Goal: Navigation & Orientation: Find specific page/section

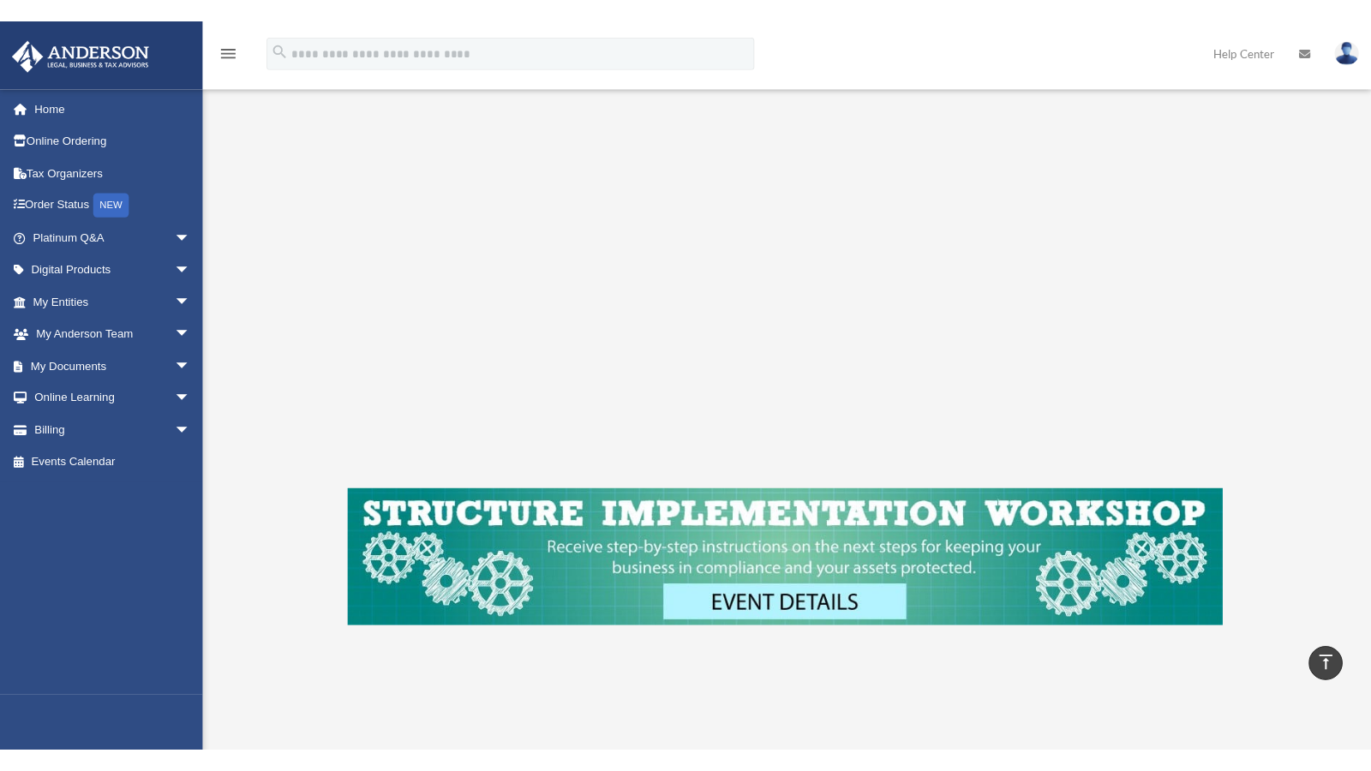
scroll to position [338, 0]
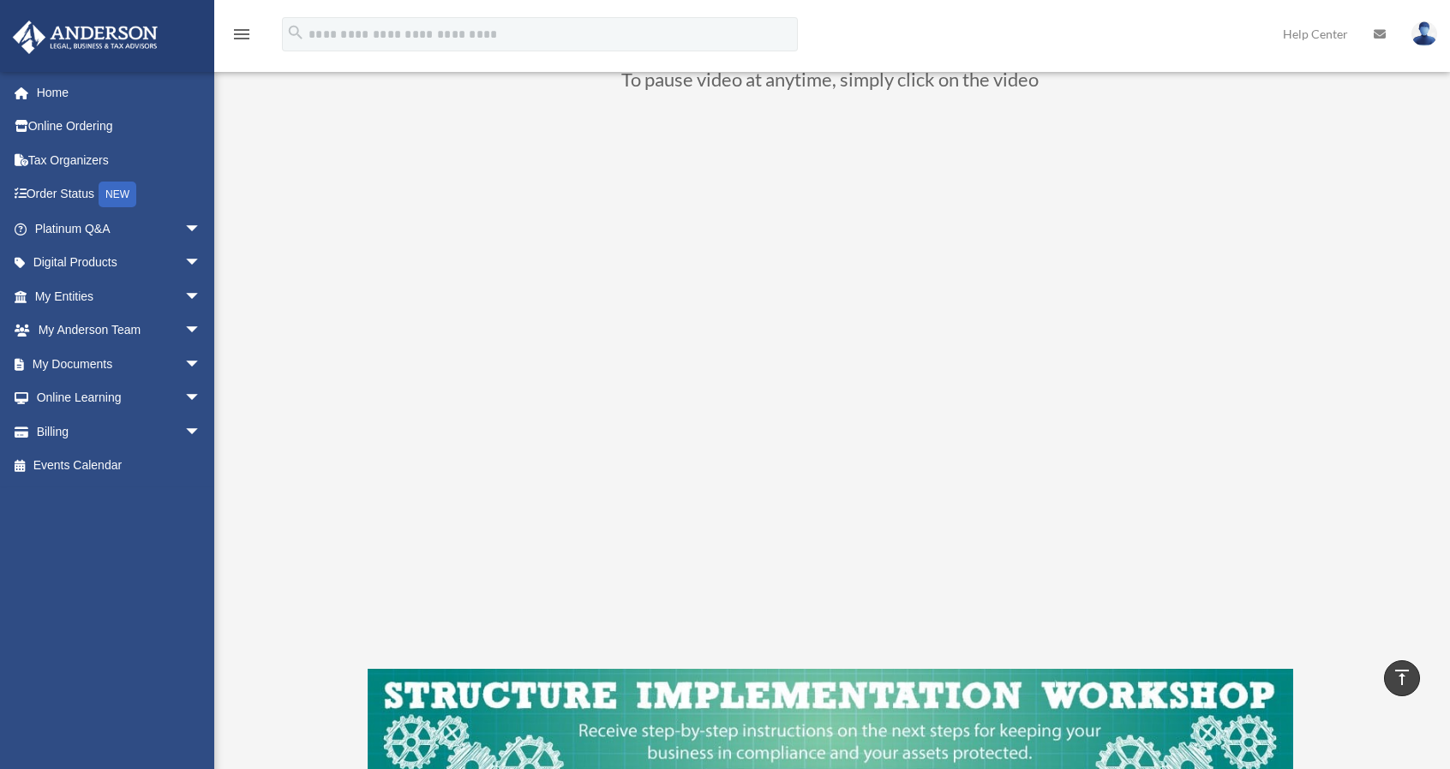
scroll to position [166, 0]
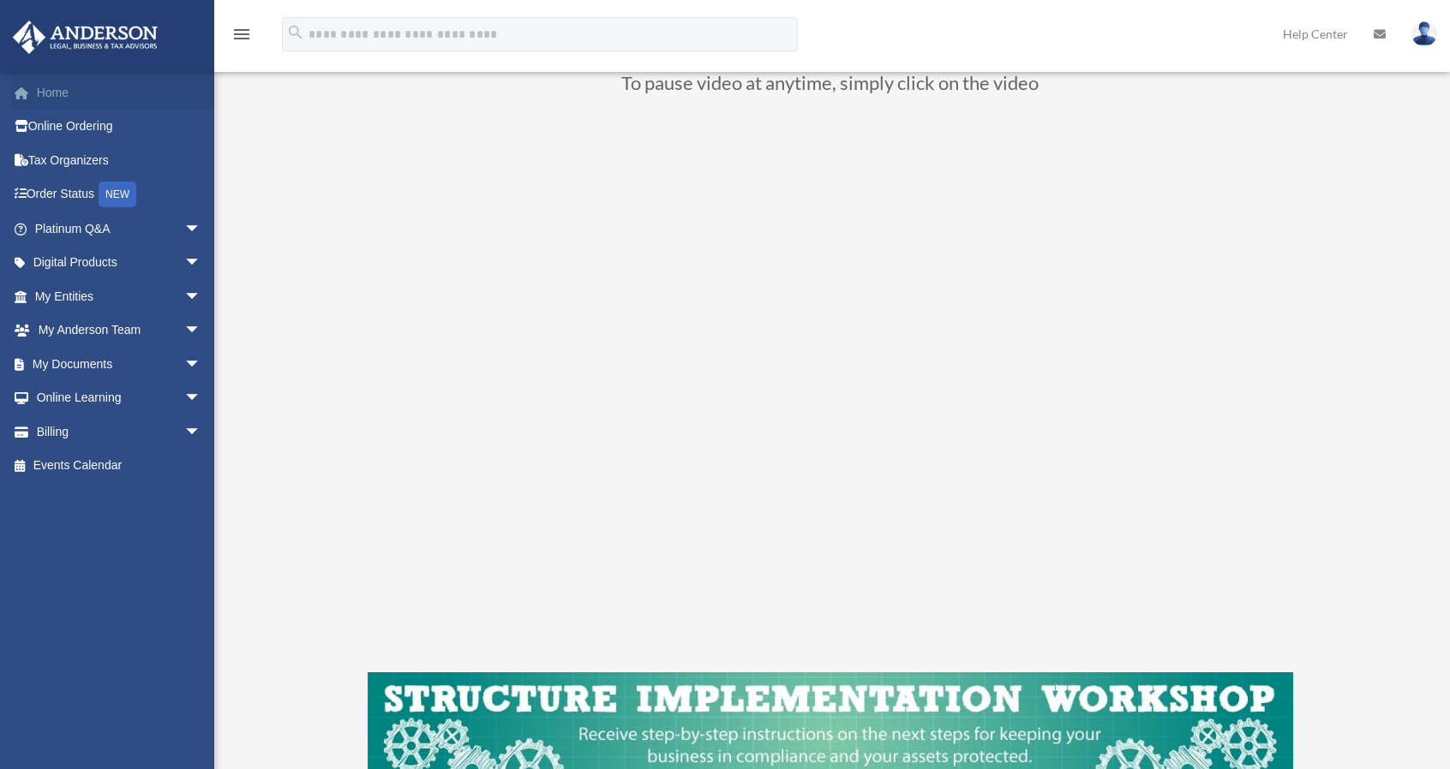
click at [58, 93] on link "Home" at bounding box center [119, 92] width 215 height 34
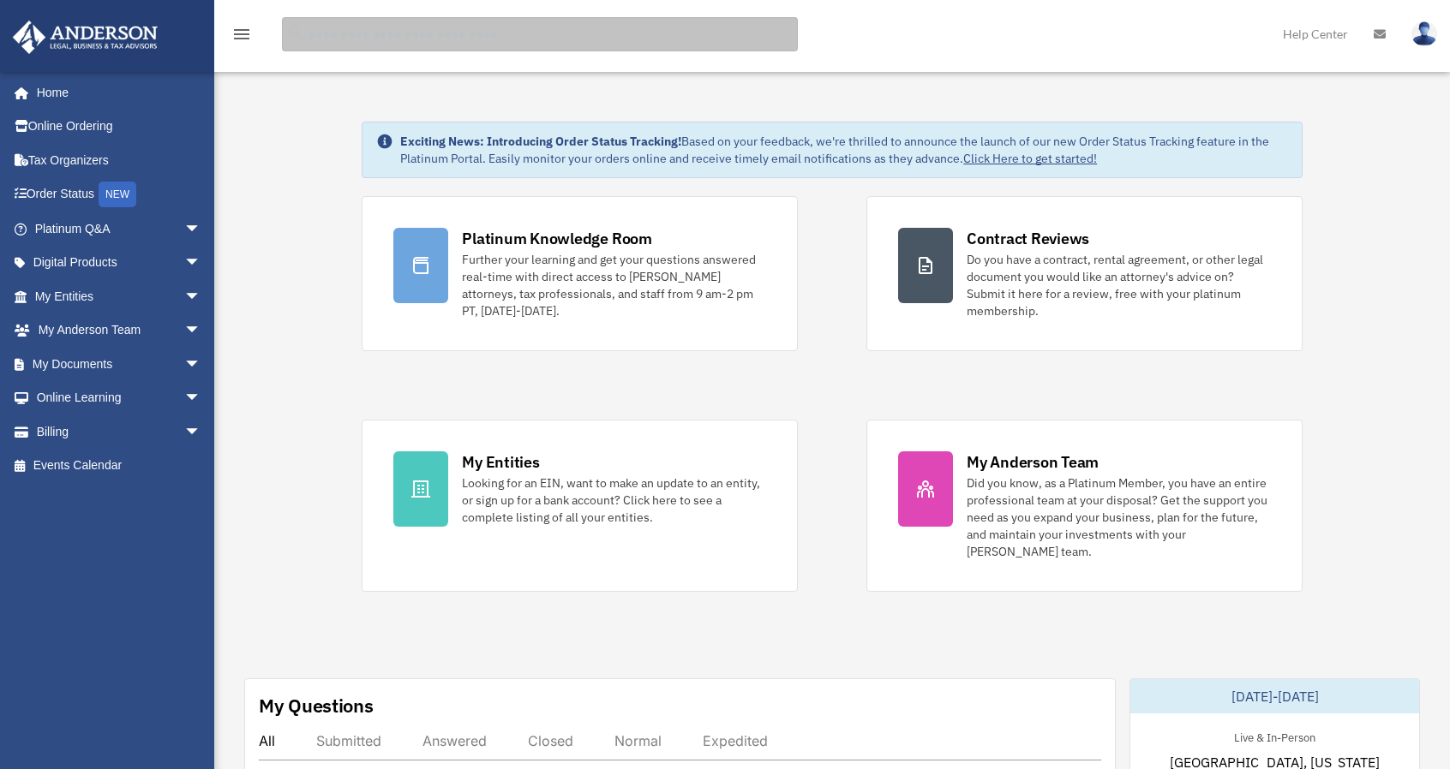
click at [687, 43] on input "search" at bounding box center [540, 34] width 516 height 34
